Goal: Task Accomplishment & Management: Complete application form

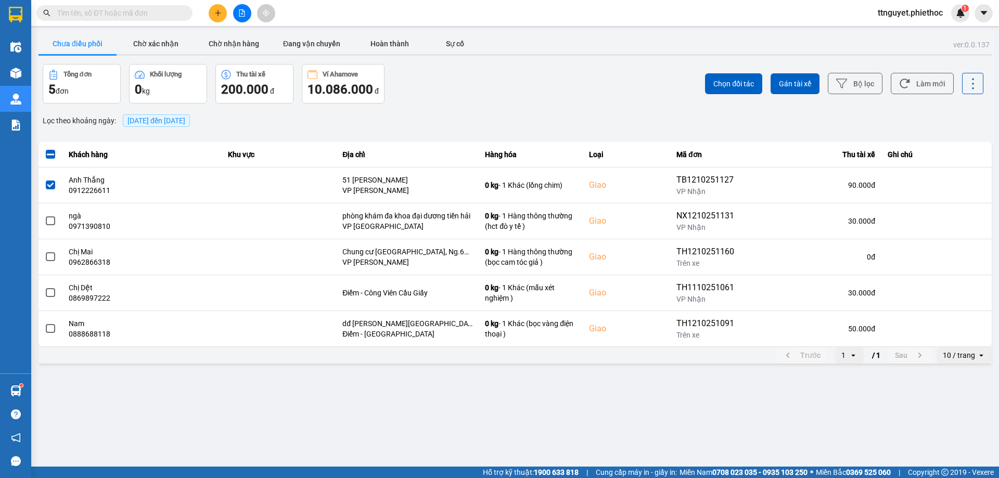
click at [219, 8] on button at bounding box center [218, 13] width 18 height 18
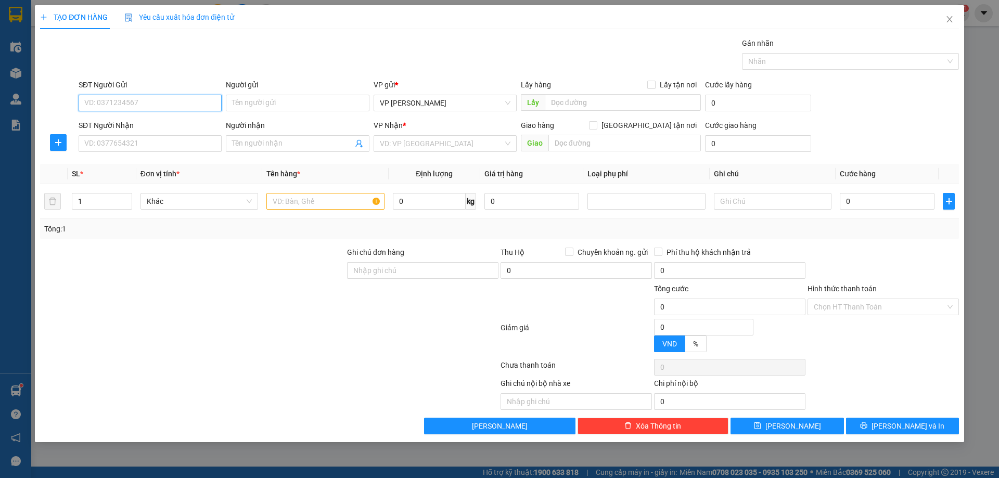
click at [148, 106] on input "SĐT Người Gửi" at bounding box center [150, 103] width 143 height 17
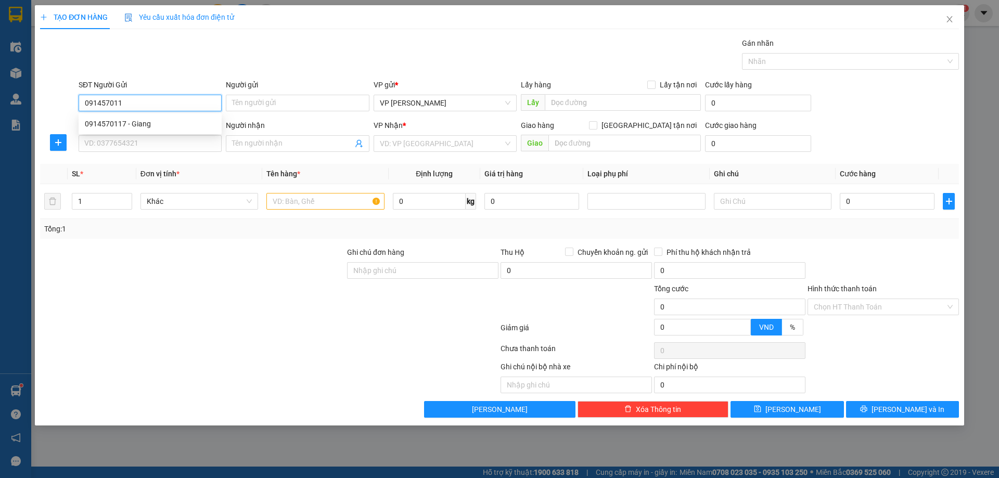
type input "0914570117"
click at [144, 124] on div "0914570117 - Giang" at bounding box center [150, 123] width 131 height 11
type input "Giang"
type input "0914570117"
click at [140, 148] on input "SĐT Người Nhận" at bounding box center [150, 143] width 143 height 17
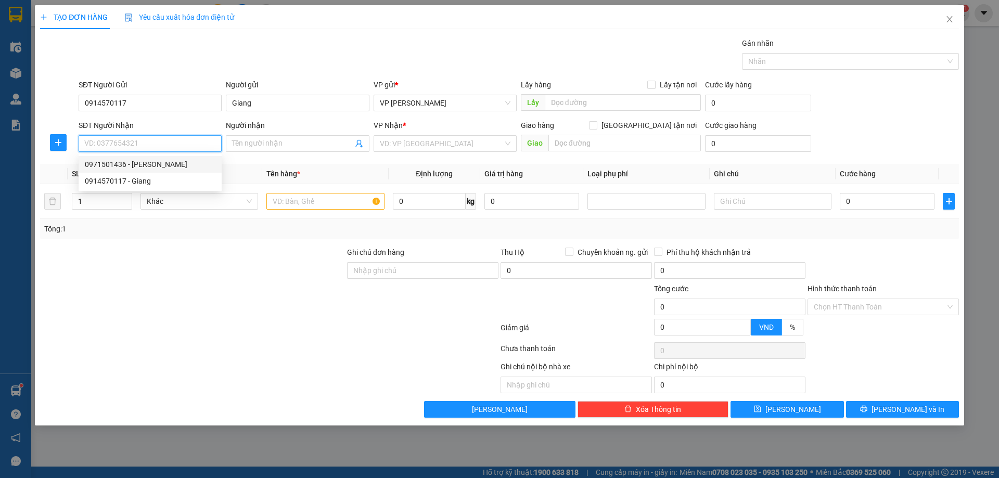
click at [139, 166] on div "0971501436 - [PERSON_NAME]" at bounding box center [150, 164] width 131 height 11
type input "0971501436"
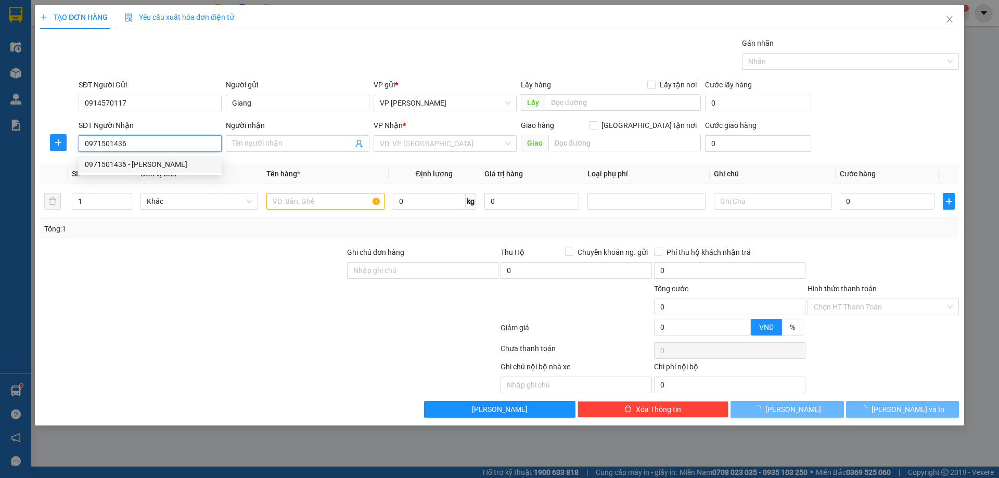
type input "[PERSON_NAME]"
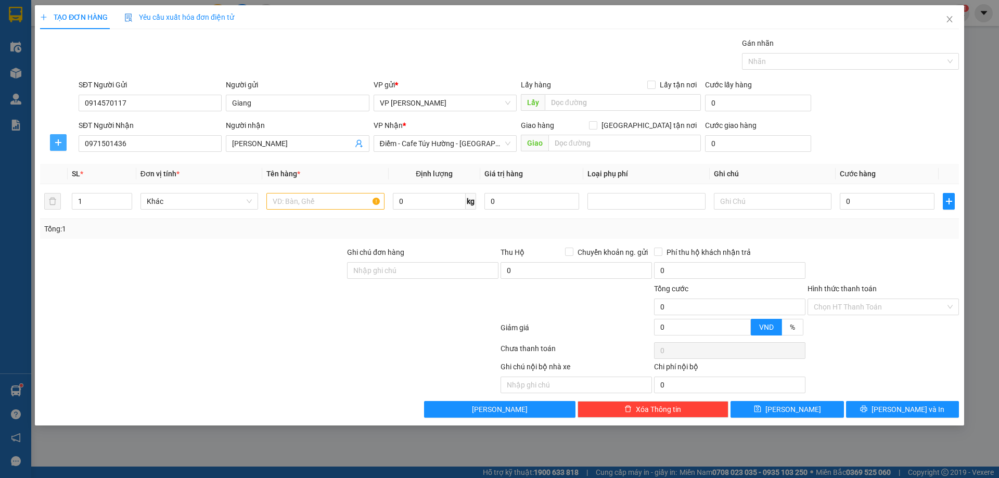
click at [64, 142] on span "plus" at bounding box center [58, 142] width 16 height 8
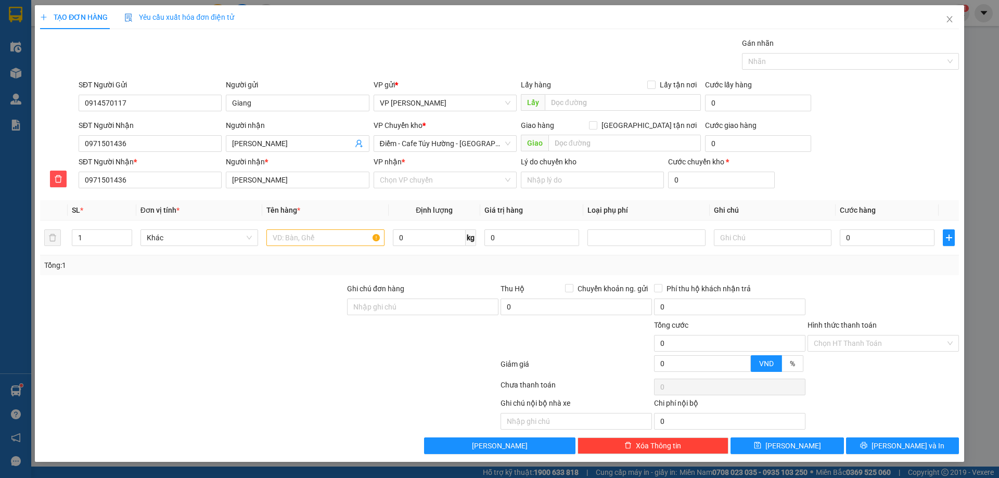
drag, startPoint x: 368, startPoint y: 143, endPoint x: 373, endPoint y: 142, distance: 5.3
click at [371, 142] on div "SĐT Người Nhận 0971501436 Người nhận anh Nghĩa VP Chuyển kho * Điểm - Cafe [GEO…" at bounding box center [519, 138] width 885 height 36
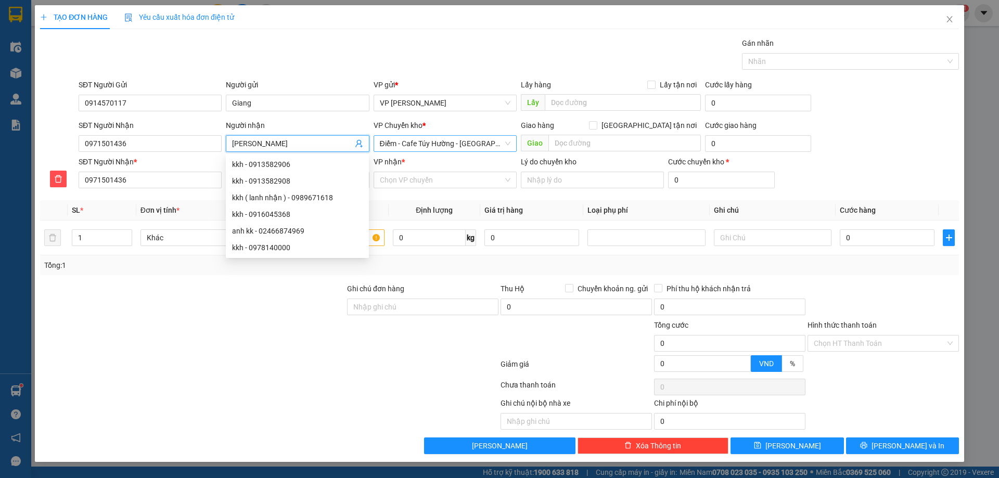
click at [404, 144] on span "Điểm - Cafe Túy Hường - [GEOGRAPHIC_DATA]" at bounding box center [445, 144] width 131 height 16
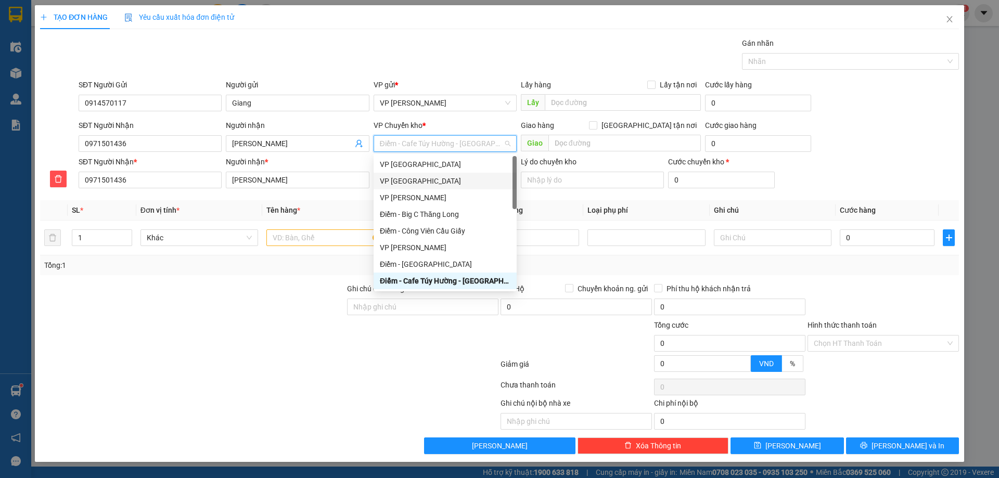
click at [412, 183] on div "VP [GEOGRAPHIC_DATA]" at bounding box center [445, 180] width 131 height 11
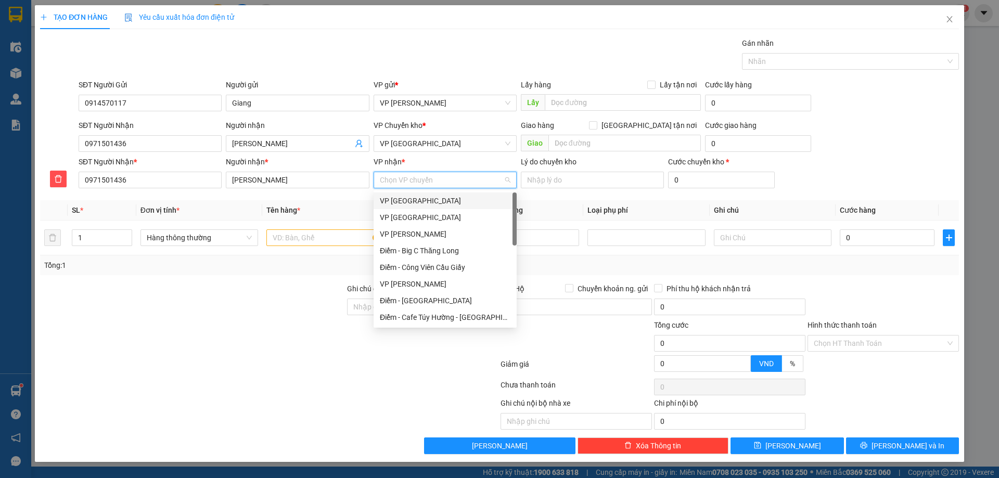
click at [419, 180] on input "VP nhận *" at bounding box center [441, 180] width 123 height 16
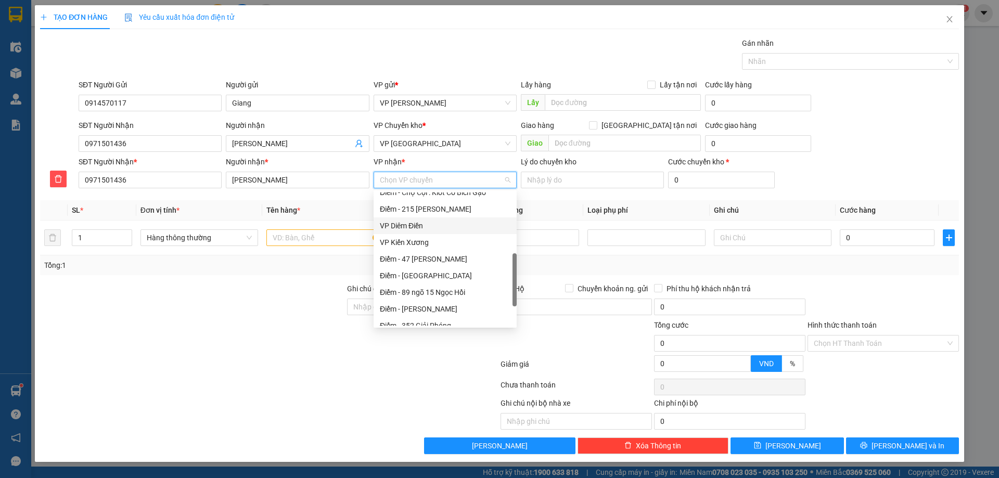
click at [423, 223] on div "VP Diêm Điền" at bounding box center [445, 225] width 131 height 11
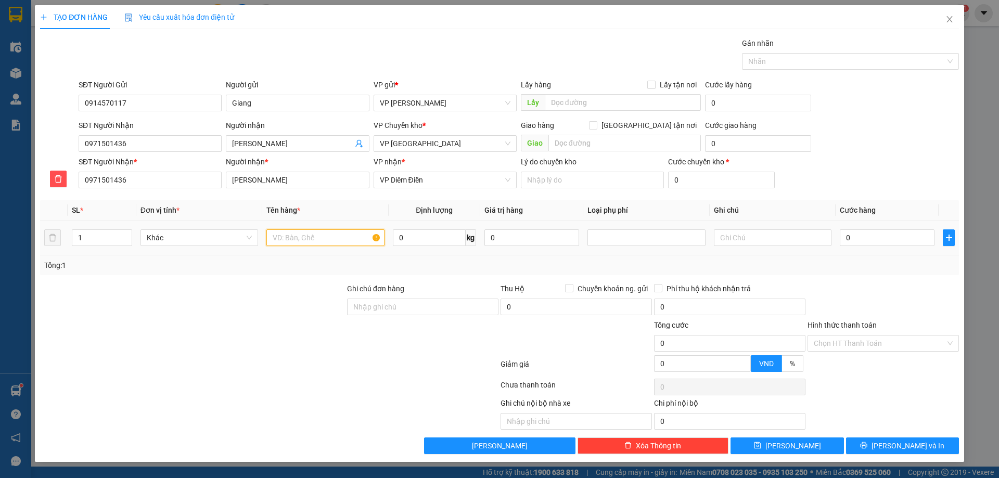
click at [319, 245] on input "text" at bounding box center [326, 238] width 118 height 17
type input "[PERSON_NAME]"
click at [881, 242] on input "0" at bounding box center [887, 238] width 95 height 17
type input "03"
type input "3"
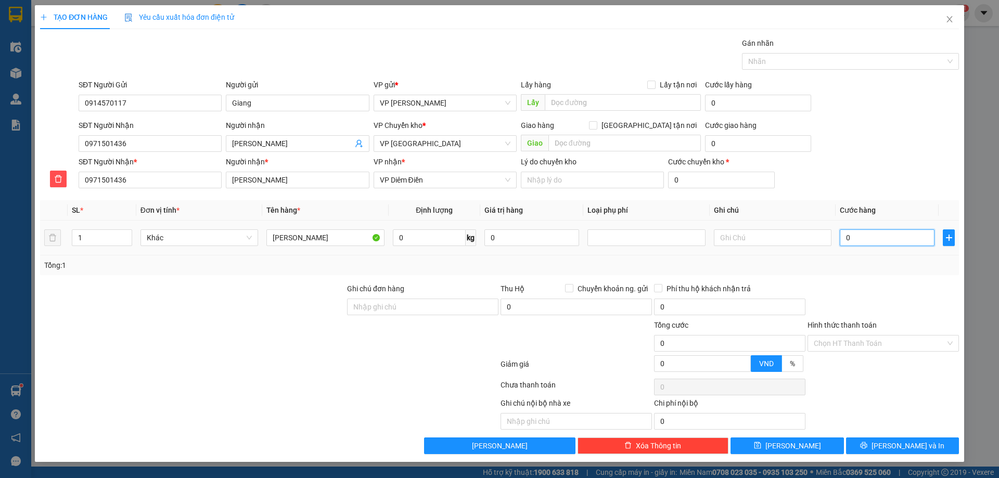
type input "3"
type input "030"
type input "30"
type input "30.000"
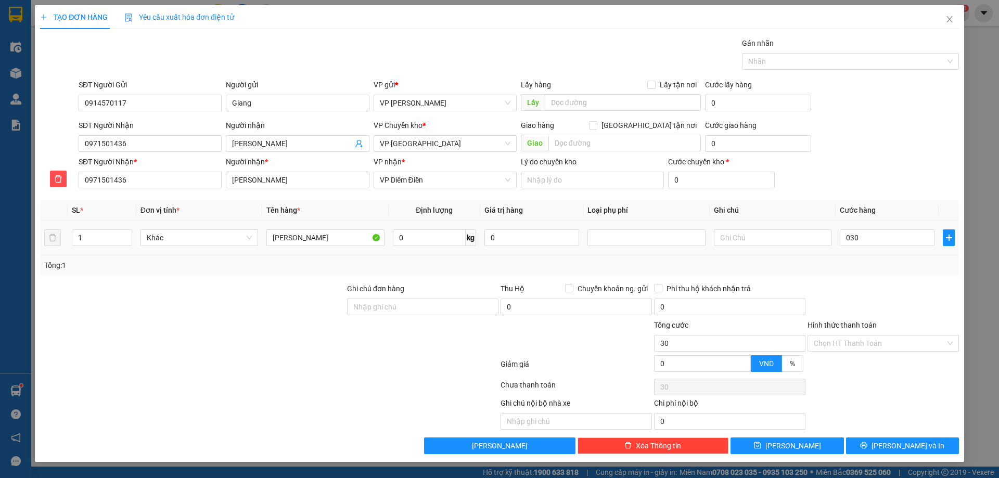
type input "30.000"
click at [896, 274] on div "Tổng: 1" at bounding box center [499, 266] width 919 height 20
click at [892, 343] on input "Hình thức thanh toán" at bounding box center [880, 344] width 132 height 16
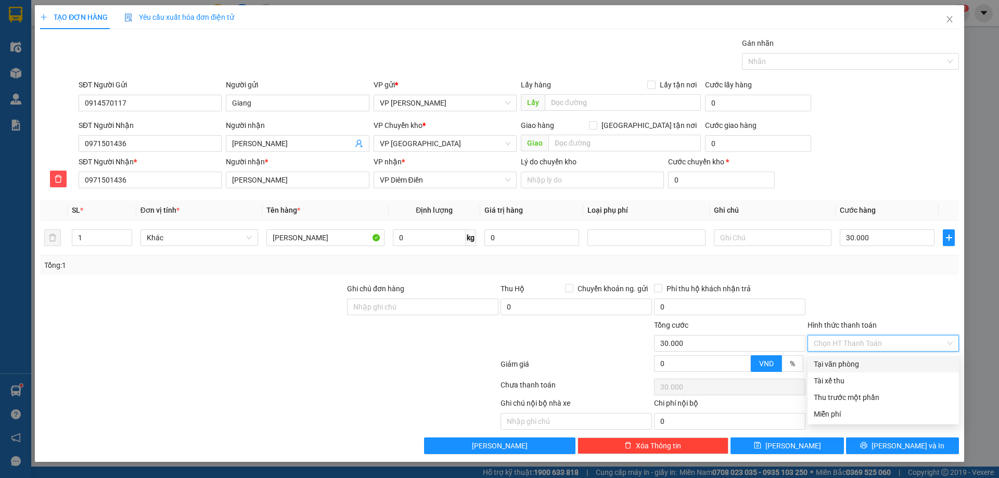
click at [883, 363] on div "Tại văn phòng" at bounding box center [883, 364] width 139 height 11
type input "0"
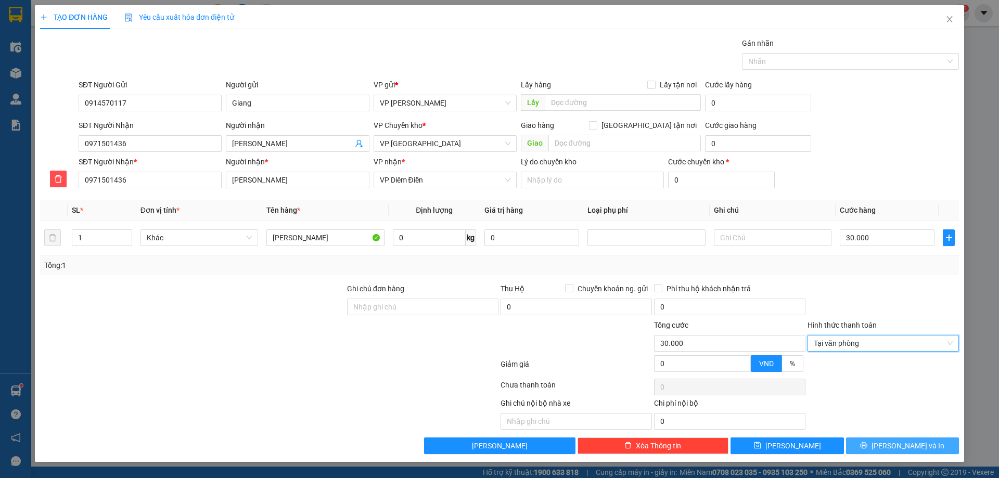
click at [873, 450] on button "[PERSON_NAME] và In" at bounding box center [902, 446] width 113 height 17
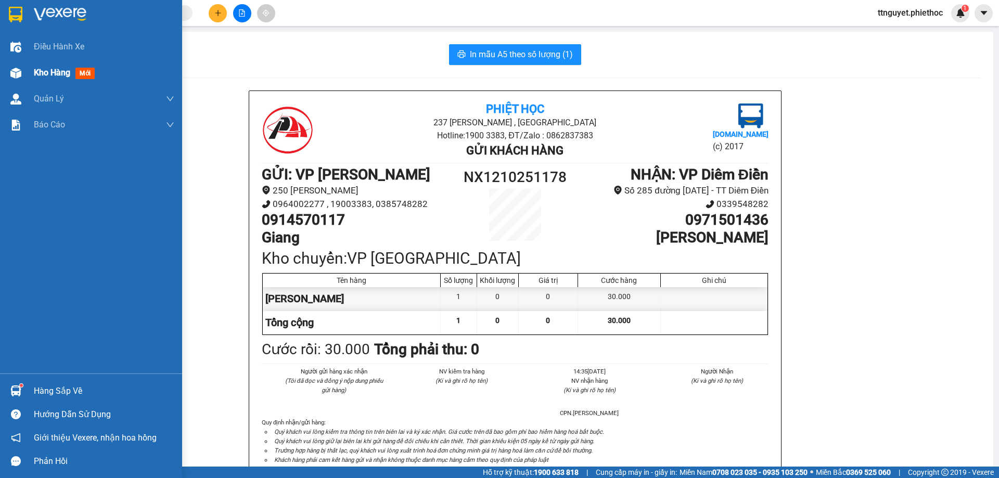
click at [10, 68] on img at bounding box center [15, 73] width 11 height 11
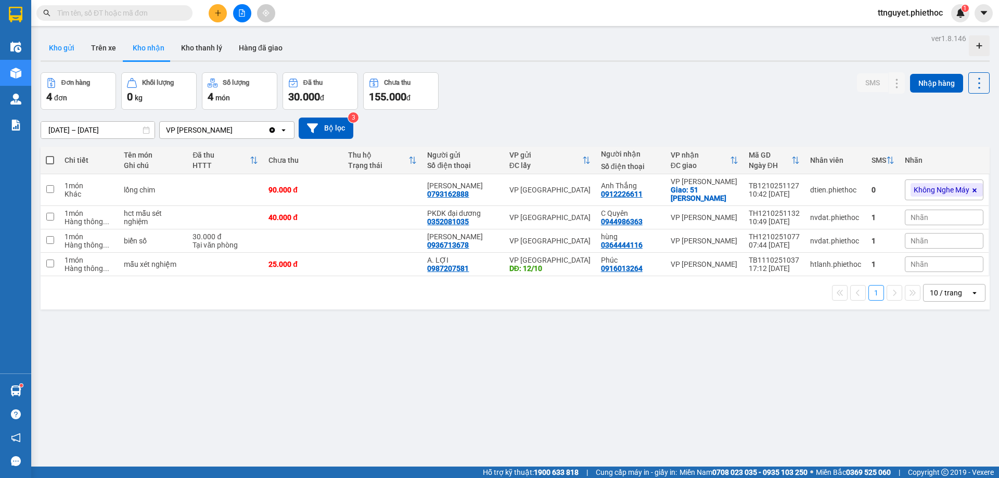
click at [66, 43] on button "Kho gửi" at bounding box center [62, 47] width 42 height 25
